Goal: Navigation & Orientation: Find specific page/section

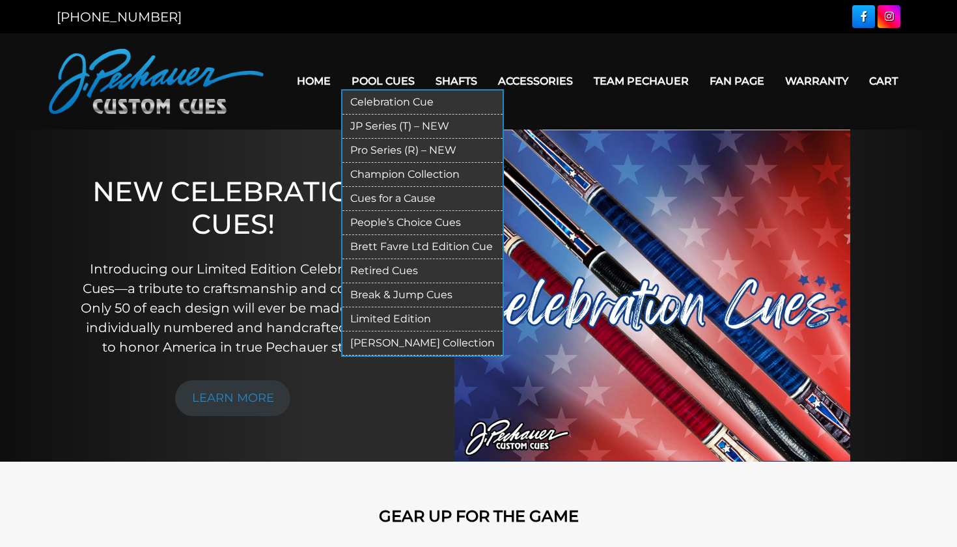
click at [352, 268] on link "Retired Cues" at bounding box center [422, 271] width 160 height 24
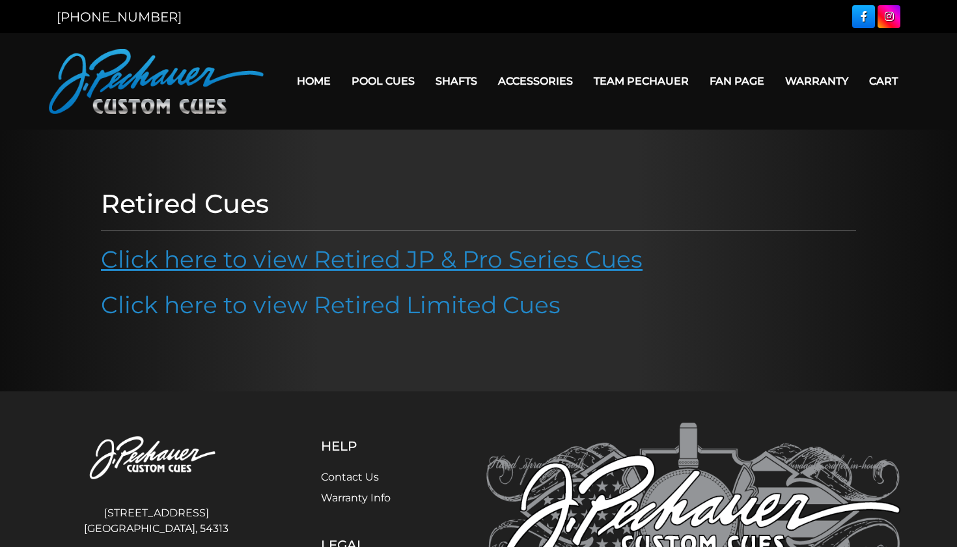
click at [420, 262] on link "Click here to view Retired JP & Pro Series Cues" at bounding box center [371, 259] width 541 height 29
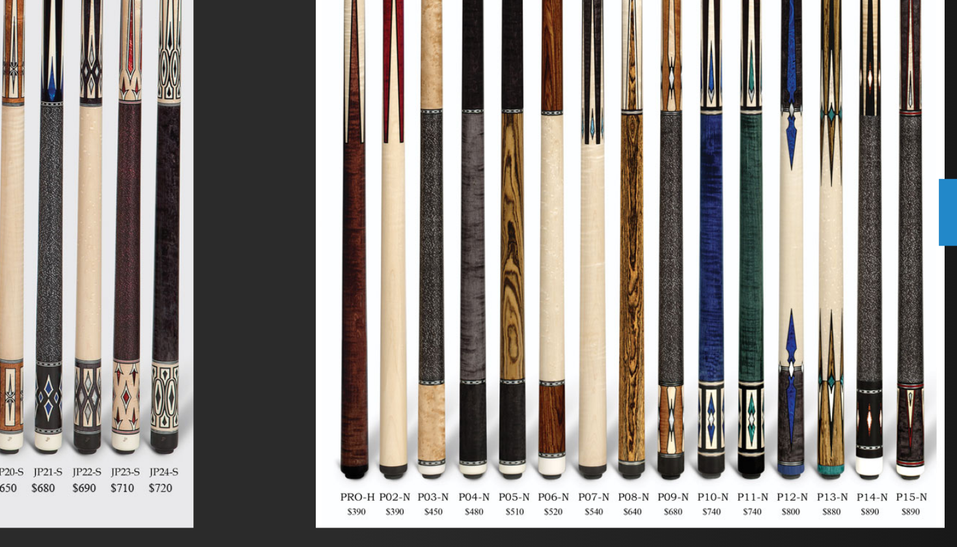
scroll to position [139, 0]
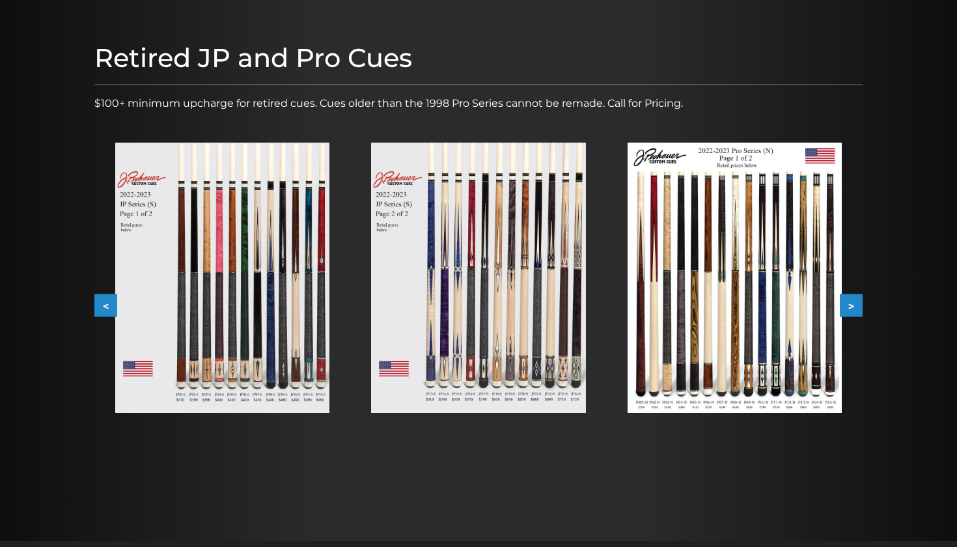
click at [710, 239] on img at bounding box center [734, 278] width 214 height 270
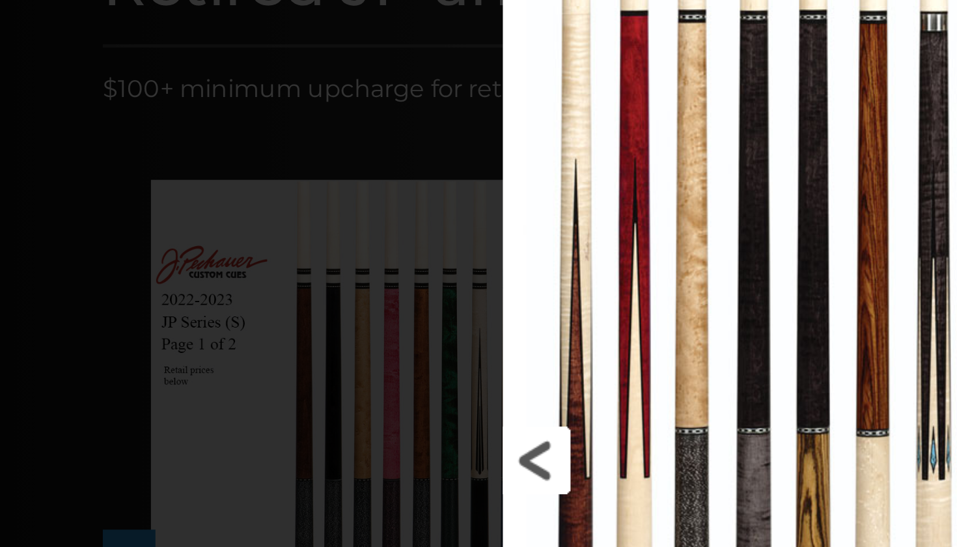
scroll to position [41, 0]
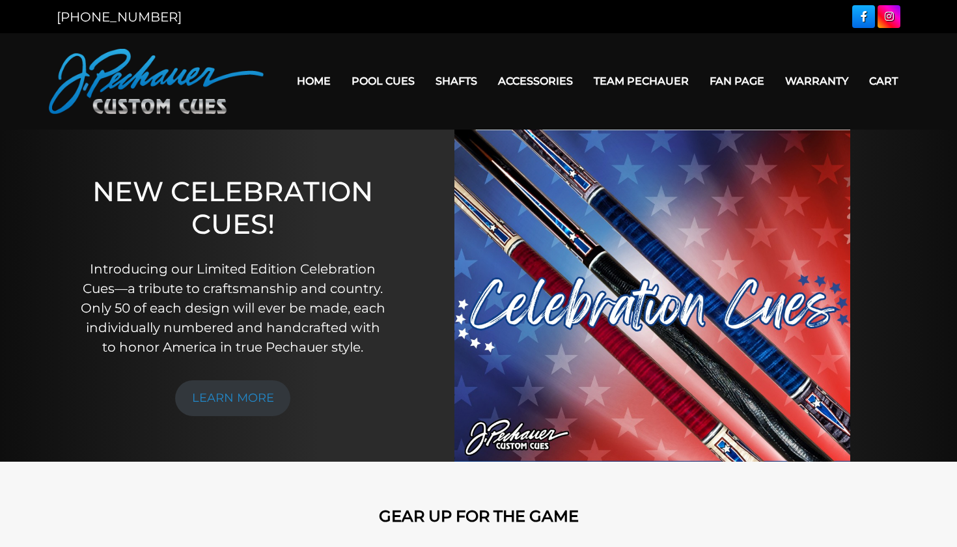
click at [653, 77] on link "Team Pechauer" at bounding box center [641, 80] width 116 height 33
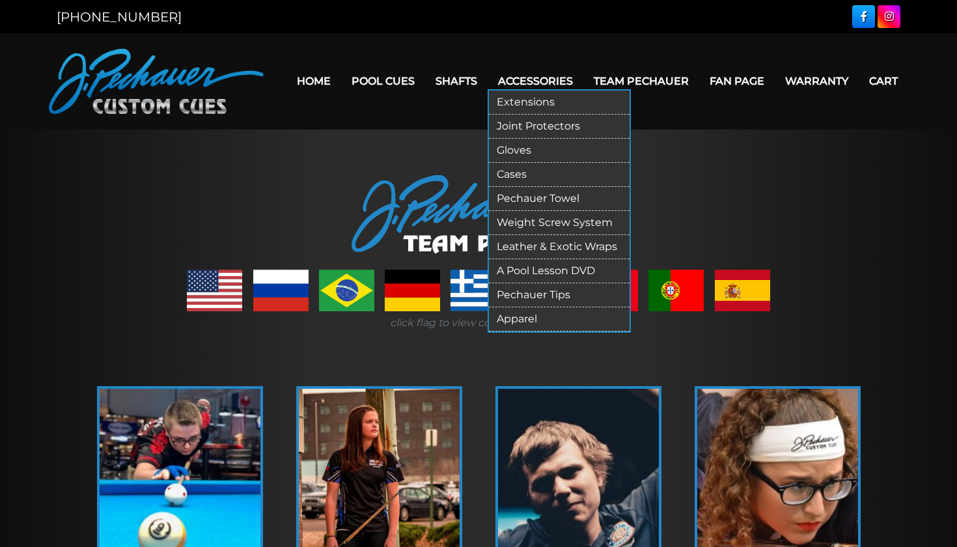
click at [496, 144] on link "Gloves" at bounding box center [559, 151] width 141 height 24
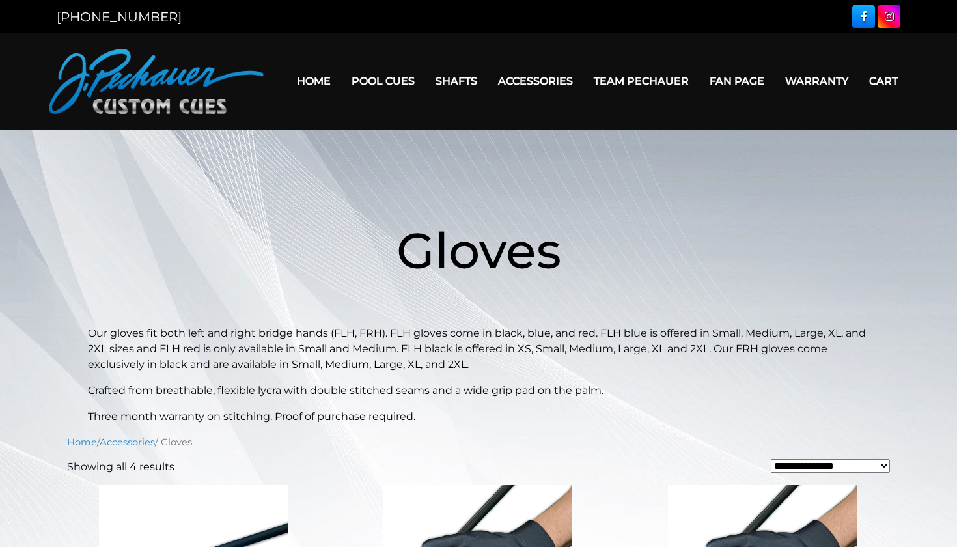
click at [806, 78] on link "Warranty" at bounding box center [816, 80] width 84 height 33
